Goal: Communication & Community: Answer question/provide support

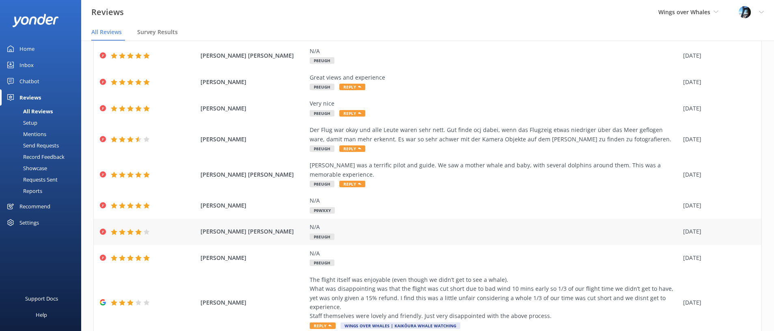
scroll to position [72, 0]
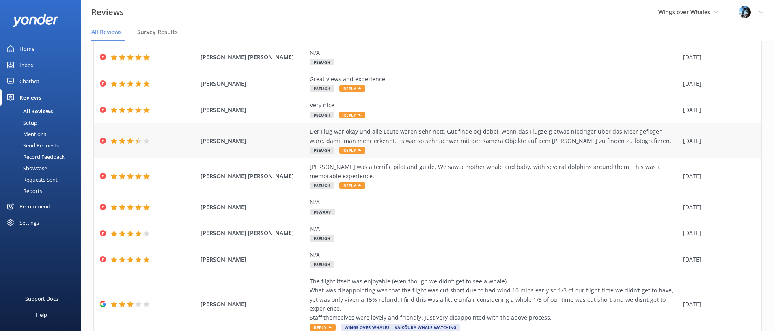
click at [610, 142] on div "Der Flug war okay und alle Leute waren sehr nett. Gut finde ocj dabei, wenn das…" at bounding box center [494, 136] width 369 height 18
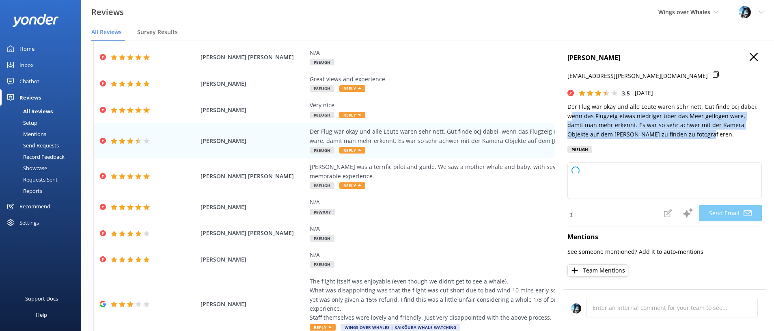
type textarea "[PERSON_NAME], vielen Dank für Ihr Feedback und Ihre Bewertung! Es freut uns se…"
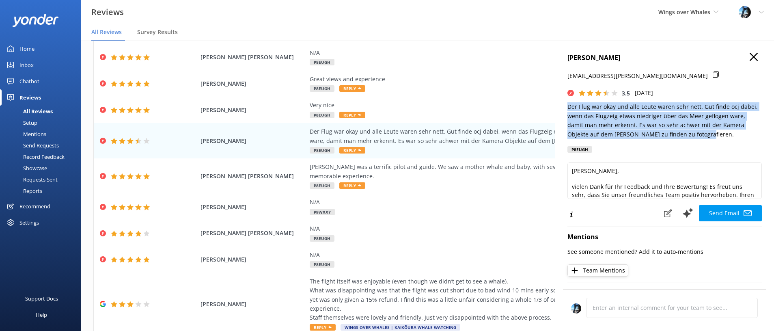
drag, startPoint x: 661, startPoint y: 134, endPoint x: 569, endPoint y: 109, distance: 95.8
click at [569, 109] on p "Der Flug war okay und alle Leute waren sehr nett. Gut finde ocj dabei, wenn das…" at bounding box center [664, 120] width 194 height 37
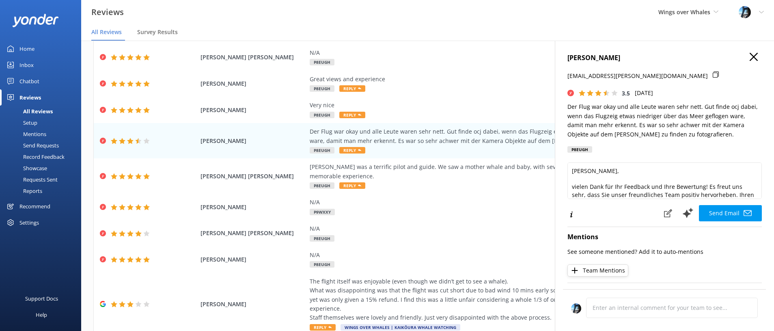
click at [670, 116] on p "Der Flug war okay und alle Leute waren sehr nett. Gut finde ocj dabei, wenn das…" at bounding box center [664, 120] width 194 height 37
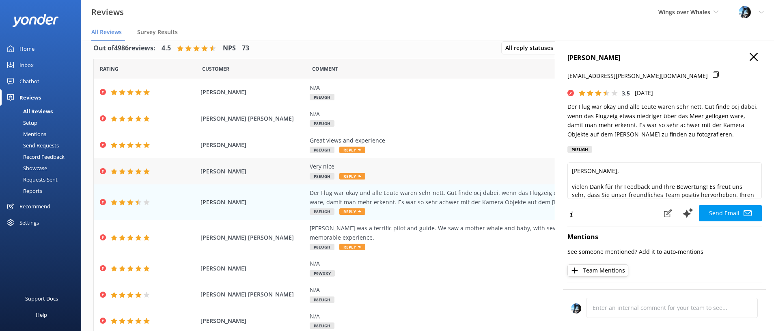
scroll to position [0, 0]
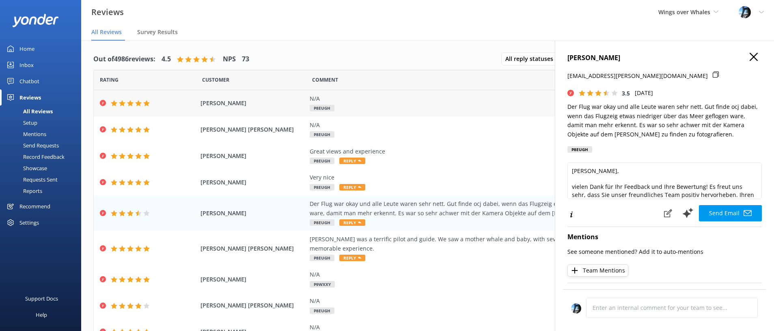
click at [277, 109] on div "[PERSON_NAME] N/A P8EUGH [DATE]" at bounding box center [427, 103] width 667 height 26
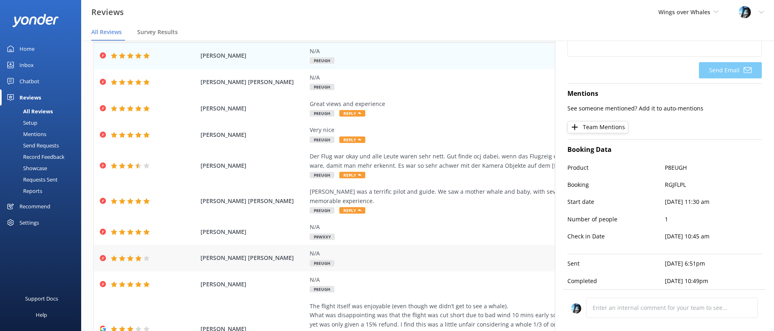
scroll to position [95, 0]
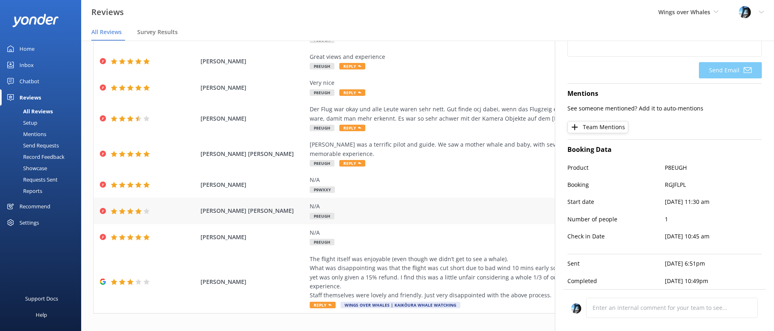
click at [277, 214] on span "[PERSON_NAME] [PERSON_NAME]" at bounding box center [252, 210] width 105 height 9
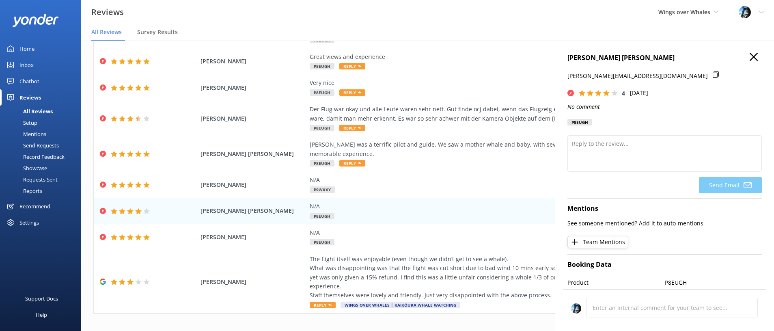
scroll to position [115, 0]
